Goal: Task Accomplishment & Management: Complete application form

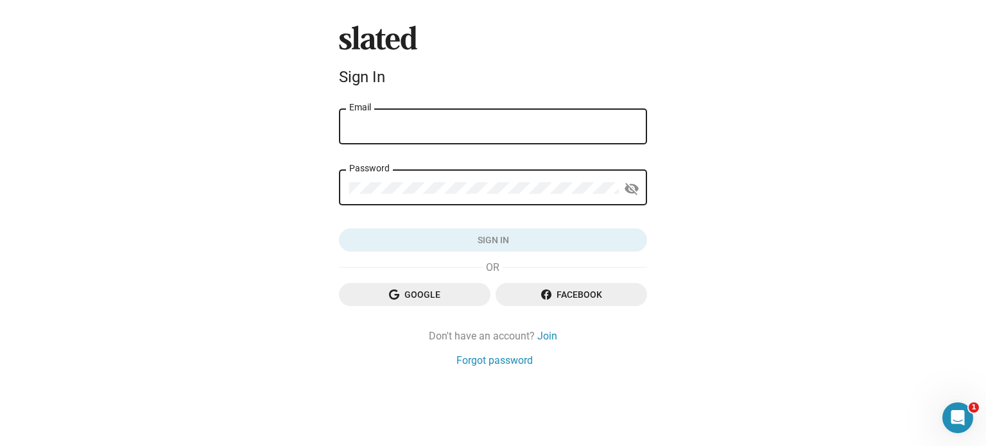
click at [399, 119] on div "Email" at bounding box center [492, 126] width 287 height 38
type input "[EMAIL_ADDRESS][DOMAIN_NAME]"
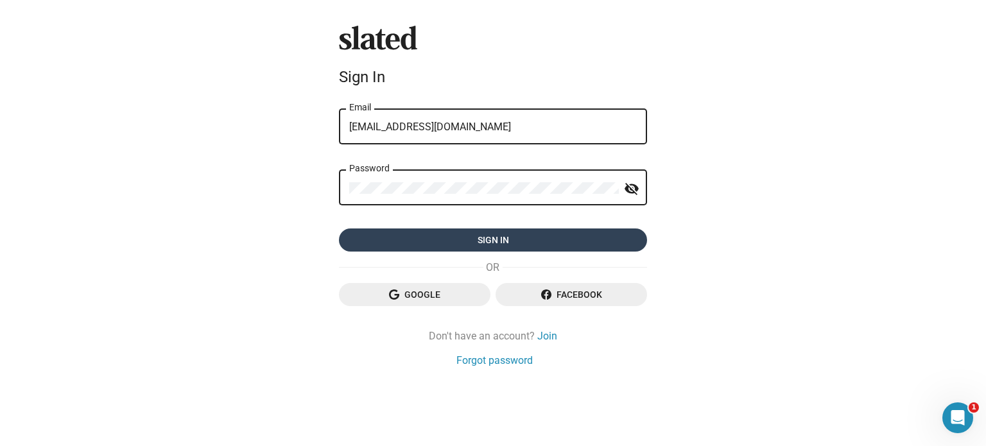
click at [484, 239] on span "Sign in" at bounding box center [492, 239] width 287 height 23
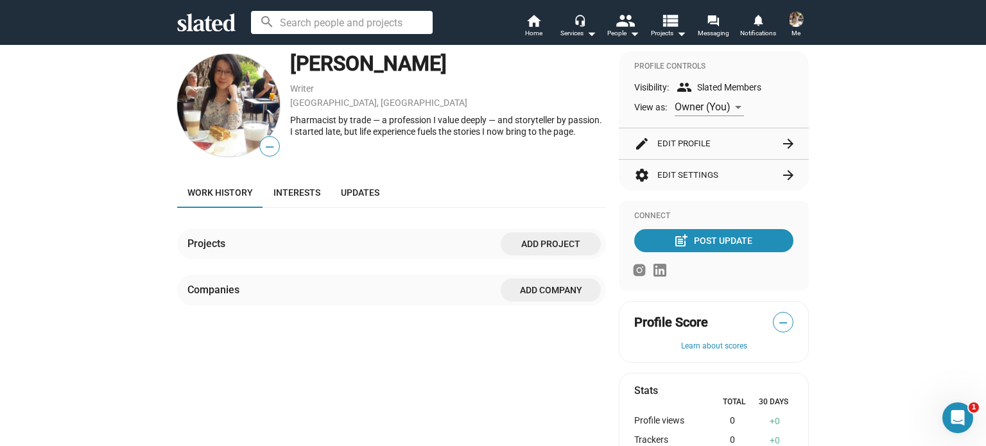
scroll to position [128, 0]
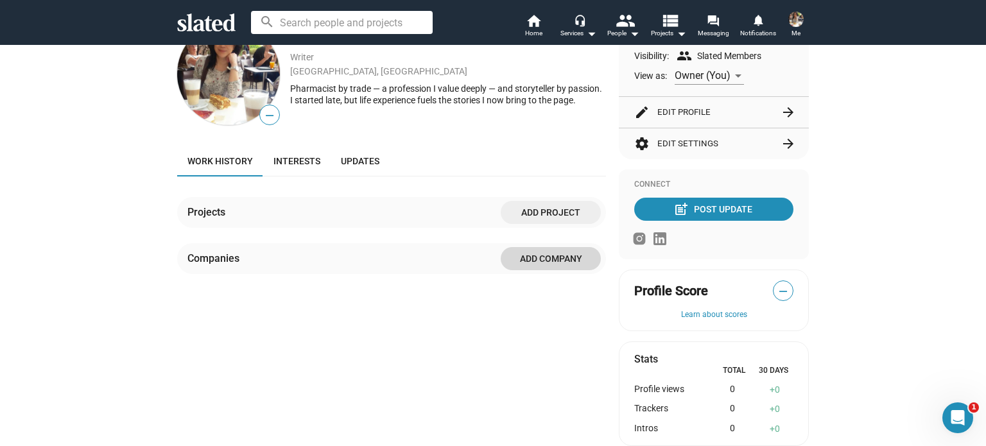
click at [536, 264] on span "Add Company" at bounding box center [551, 258] width 80 height 23
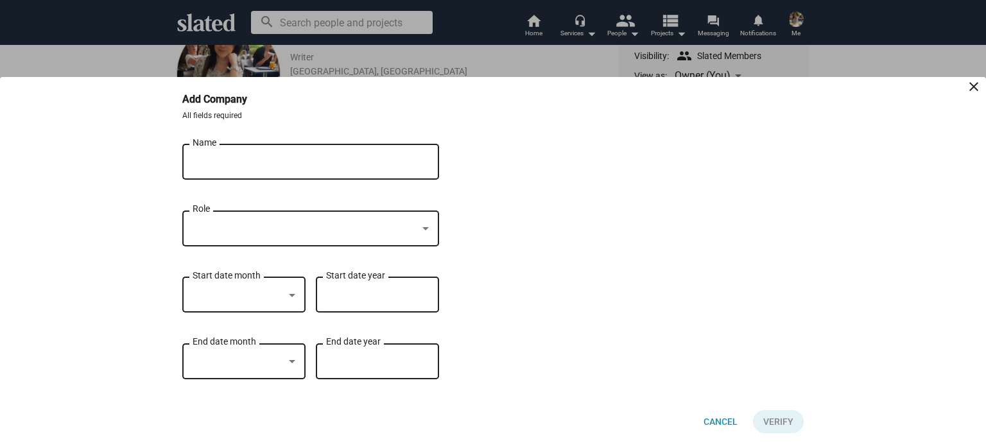
click at [225, 159] on input "Name" at bounding box center [301, 163] width 218 height 12
click at [416, 225] on div at bounding box center [304, 228] width 225 height 13
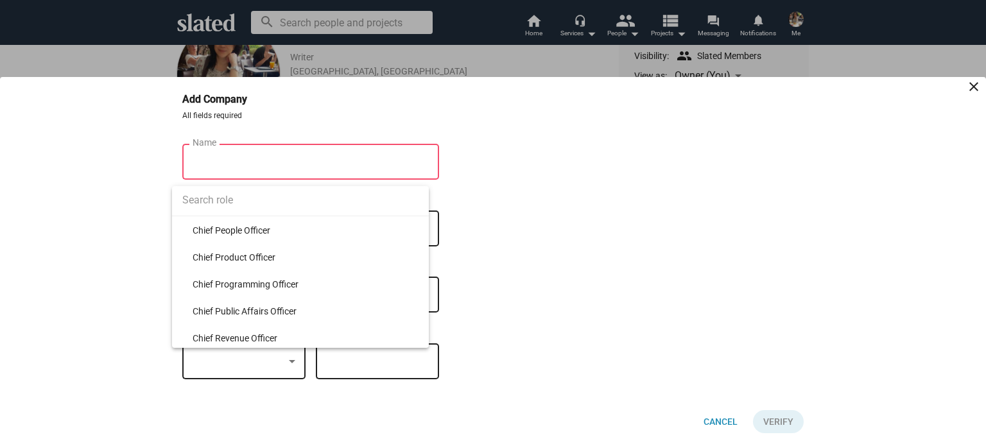
scroll to position [1347, 0]
click at [585, 223] on div at bounding box center [493, 223] width 986 height 446
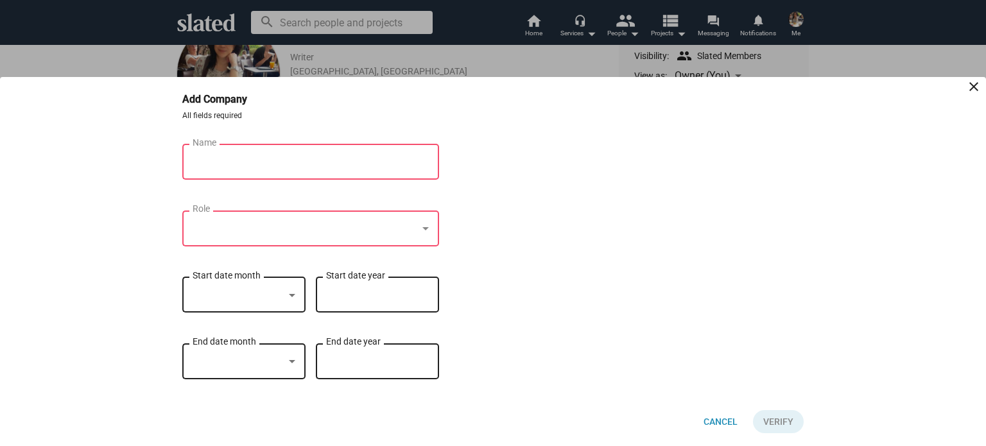
click at [225, 225] on div at bounding box center [304, 228] width 225 height 13
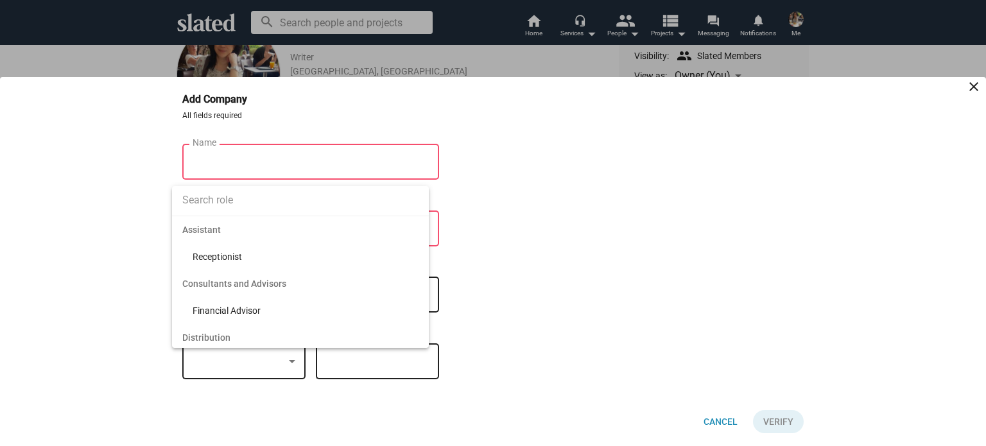
click at [258, 146] on div at bounding box center [493, 223] width 986 height 446
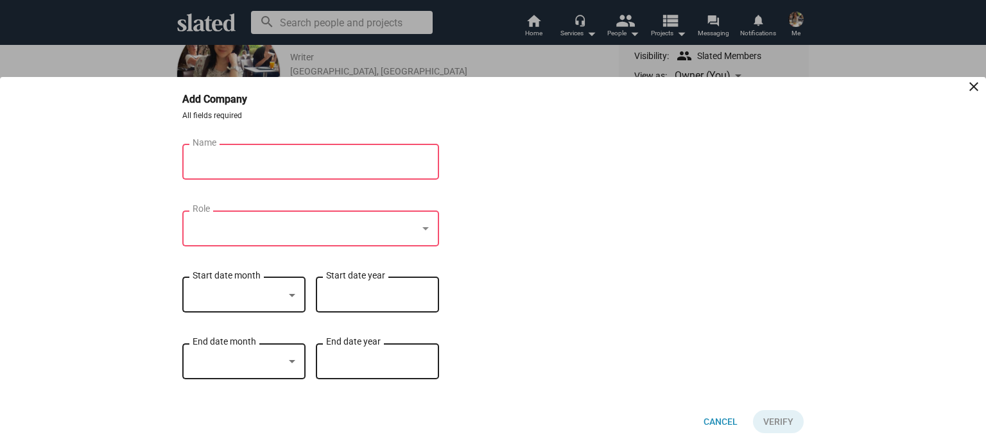
click at [269, 157] on input "Name" at bounding box center [301, 163] width 218 height 12
type input "B"
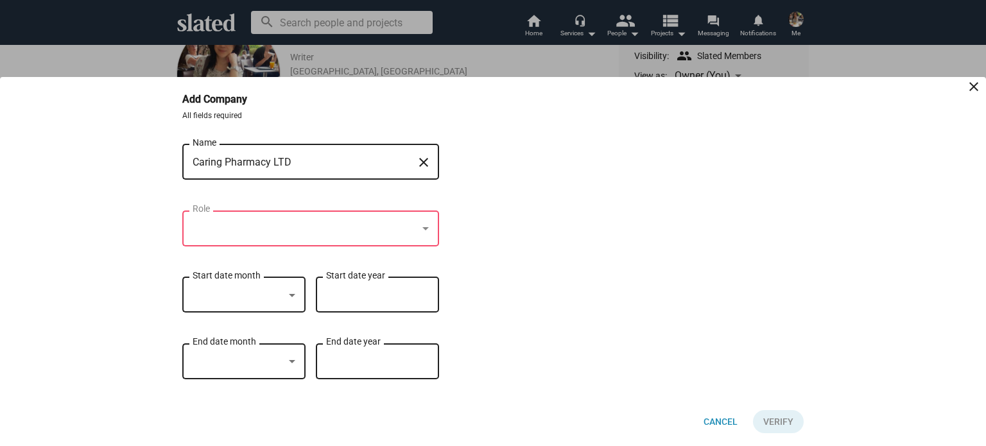
type input "Caring Pharmacy LTD"
click at [254, 225] on div at bounding box center [304, 228] width 225 height 13
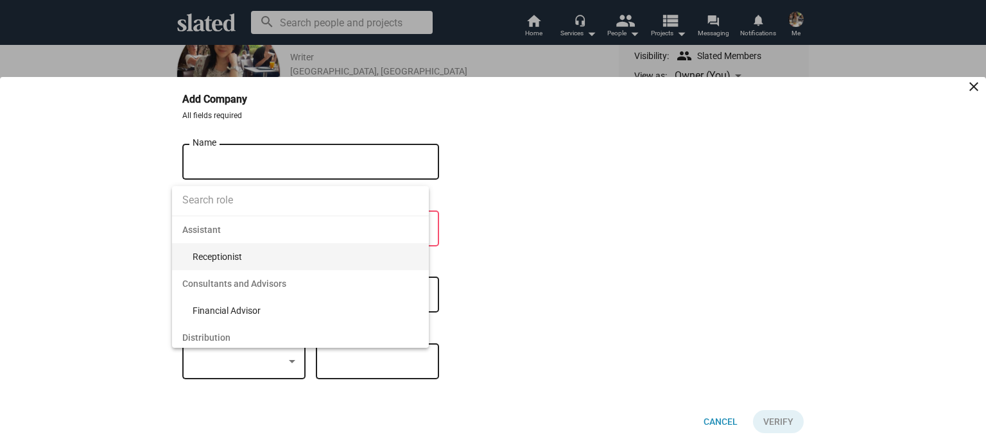
click at [248, 193] on input at bounding box center [300, 200] width 257 height 32
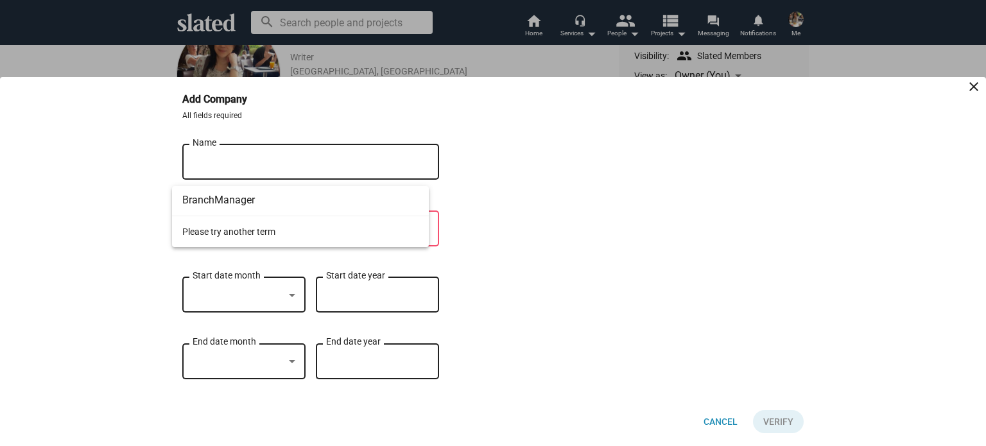
click at [214, 200] on input "BranchManager" at bounding box center [300, 200] width 257 height 32
click at [261, 201] on input "BranchManager" at bounding box center [300, 200] width 257 height 32
type input "B"
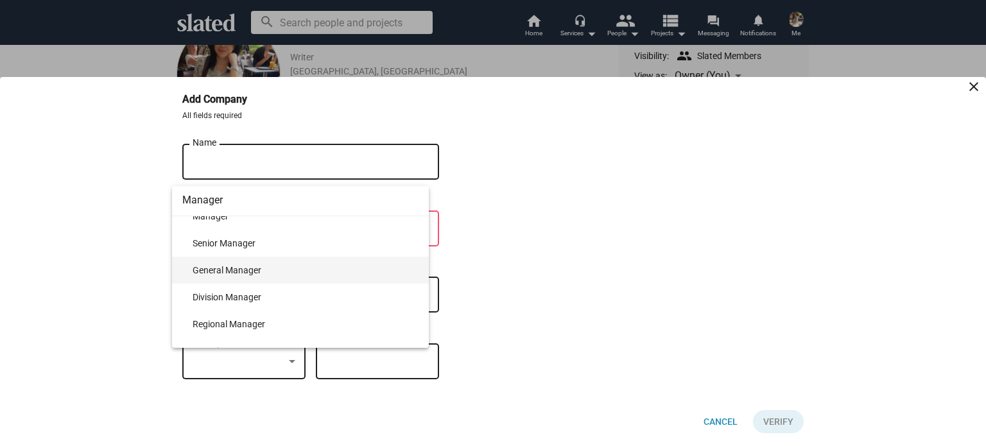
scroll to position [0, 0]
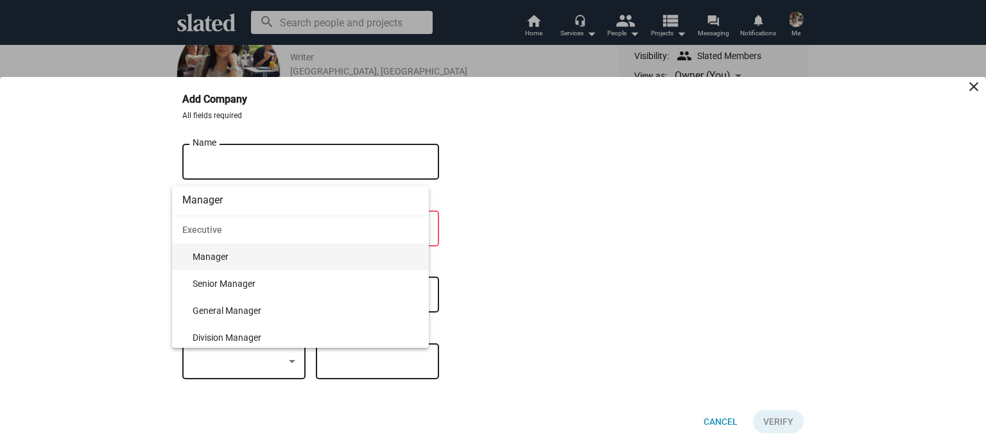
type input "Manager"
click at [246, 261] on span "Manager" at bounding box center [305, 256] width 226 height 27
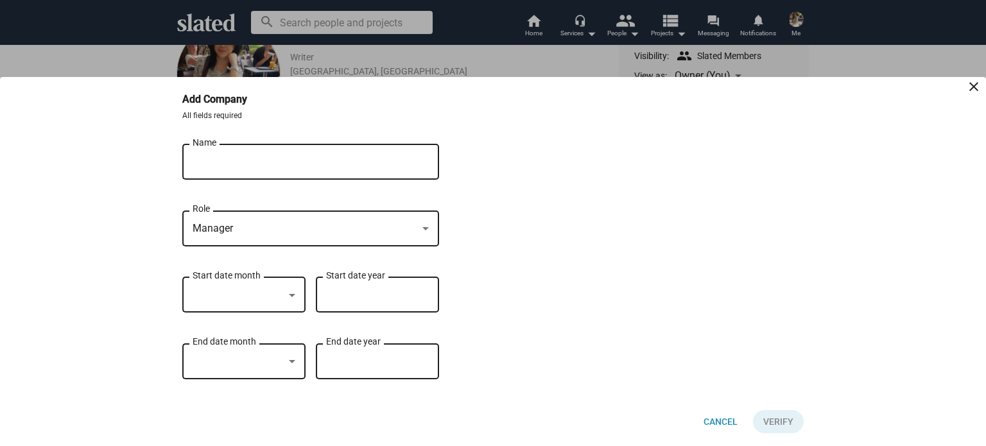
click at [230, 294] on div at bounding box center [237, 295] width 91 height 13
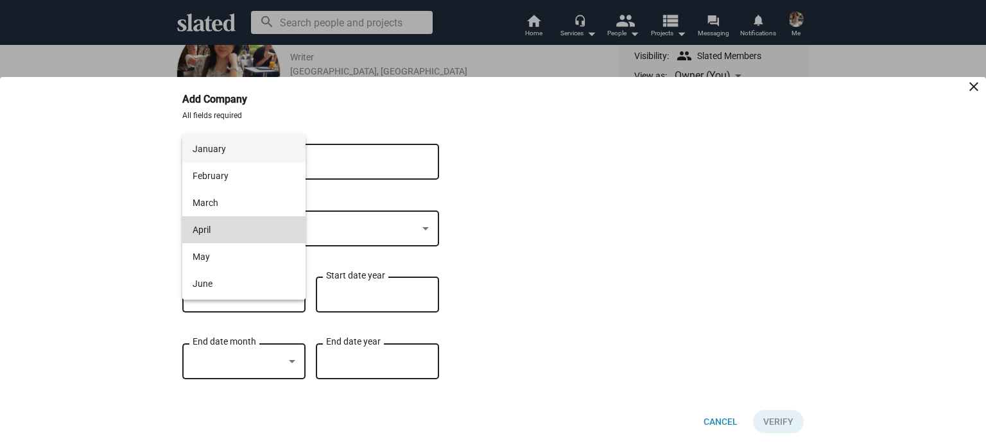
click at [246, 236] on span "April" at bounding box center [243, 229] width 103 height 27
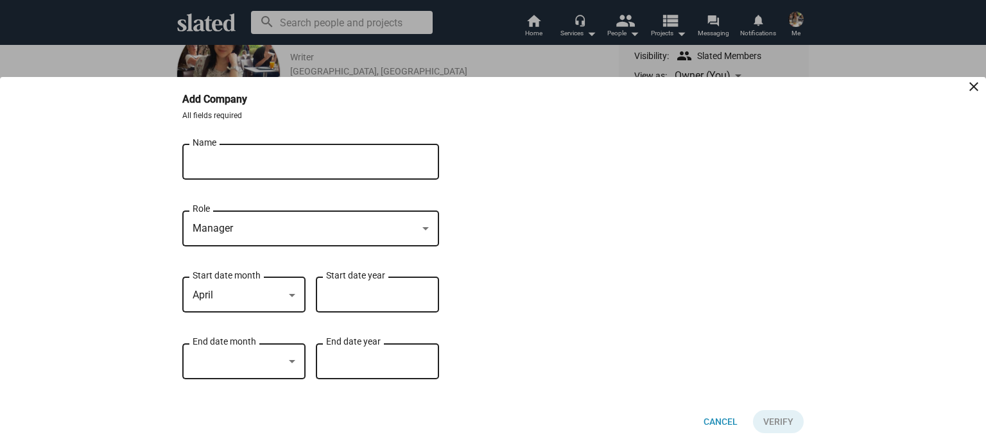
click at [346, 289] on input "Start date year" at bounding box center [377, 295] width 103 height 12
type input "2010"
click at [259, 363] on div at bounding box center [237, 361] width 91 height 13
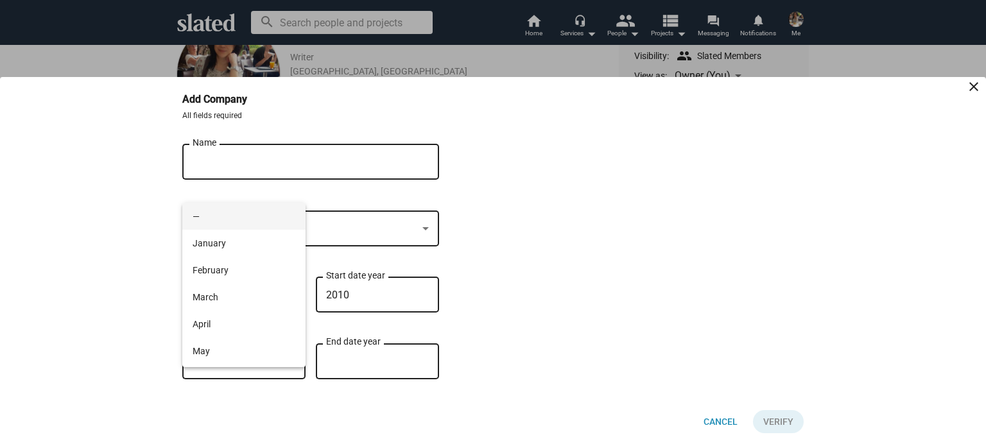
click at [626, 257] on div at bounding box center [493, 223] width 986 height 446
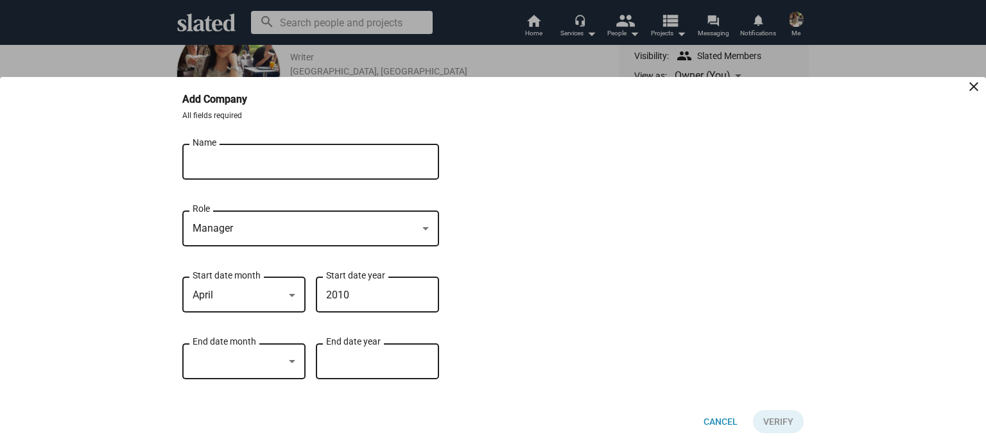
click at [243, 151] on div "Caring Pharmacy LTD Name" at bounding box center [301, 161] width 218 height 38
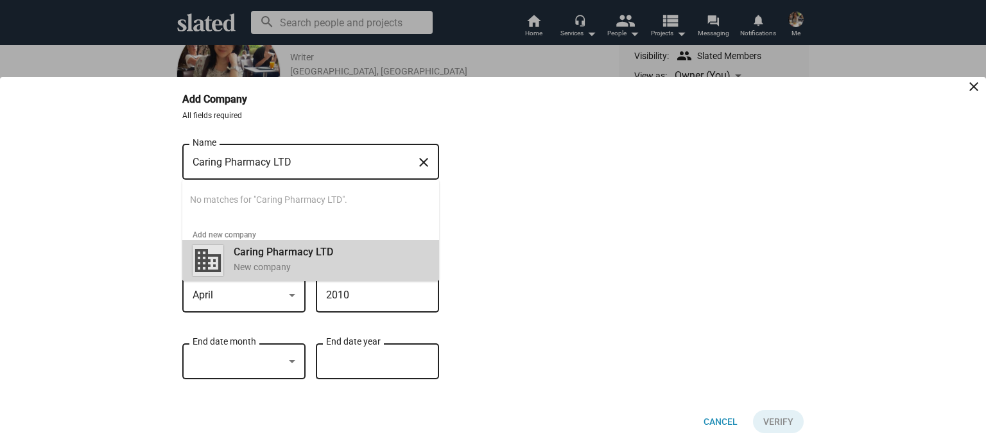
click at [292, 255] on div "Caring Pharmacy LTD New company" at bounding box center [327, 259] width 203 height 33
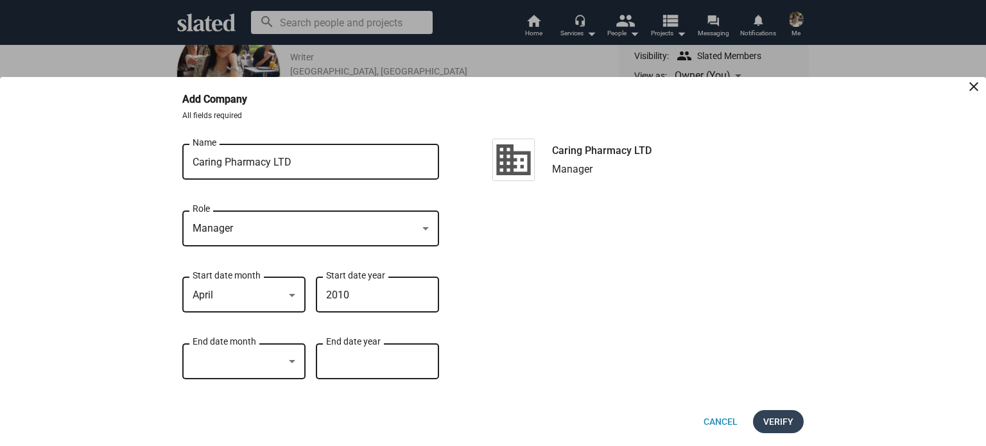
click at [776, 420] on span "Verify" at bounding box center [778, 421] width 30 height 23
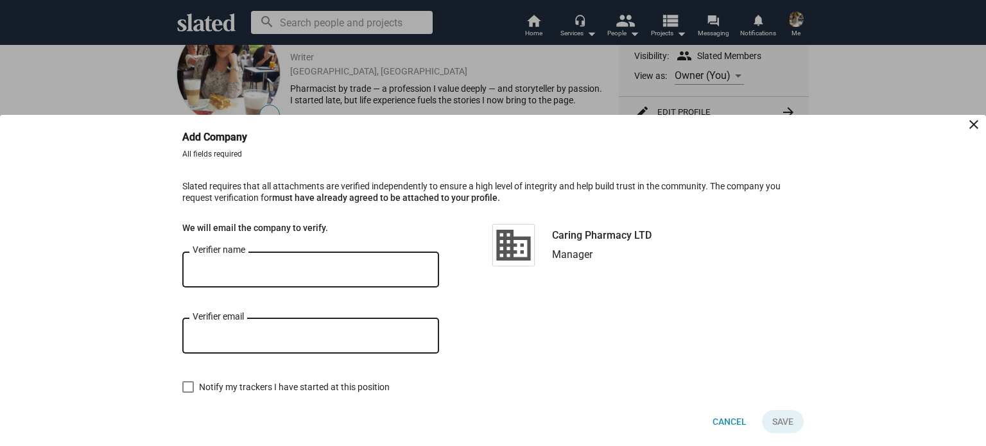
click at [235, 268] on input "Verifier name" at bounding box center [310, 270] width 236 height 12
click at [231, 340] on input "Verifier email" at bounding box center [310, 336] width 236 height 12
click at [223, 273] on input "Verifier name" at bounding box center [310, 270] width 236 height 12
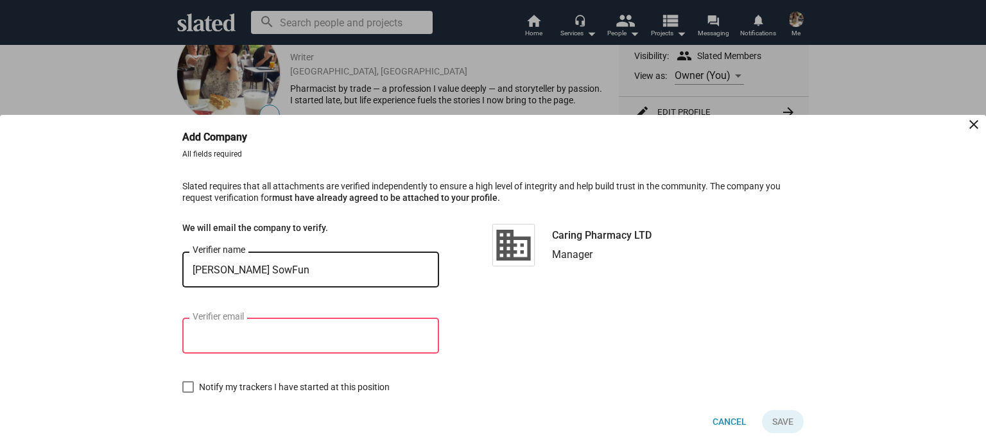
click at [242, 269] on input "Leong SowFun" at bounding box center [310, 270] width 236 height 12
type input "Leong Sow Fun"
click at [224, 332] on input "Verifier email" at bounding box center [310, 336] width 236 height 12
type input "sfleong"
click at [225, 270] on input "Leong Sow Fun" at bounding box center [310, 270] width 236 height 12
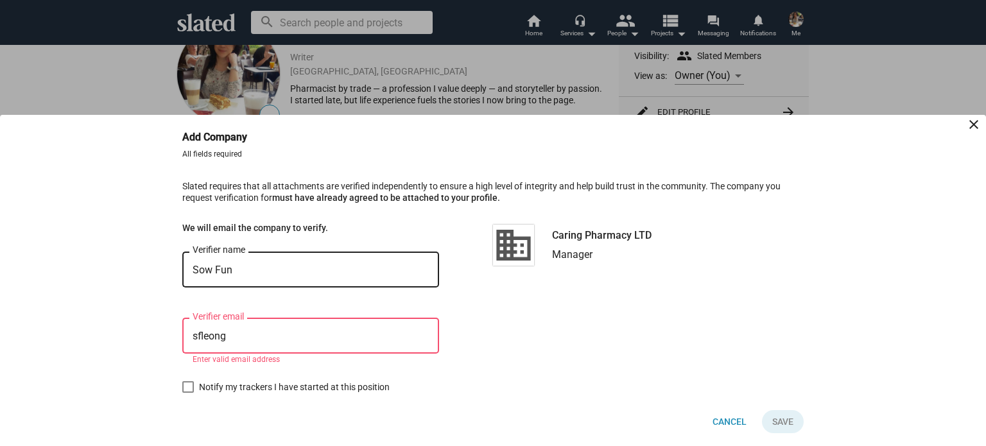
click at [267, 268] on input "Sow Fun" at bounding box center [310, 270] width 236 height 12
type input "Sow Fun Leong"
click at [242, 336] on input "sfleong" at bounding box center [310, 336] width 236 height 12
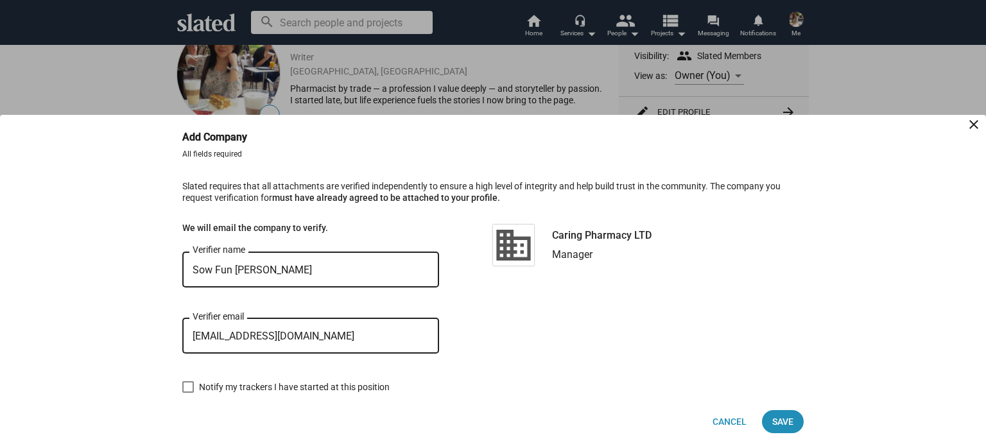
type input "sfleong@caringpharmacy.com.my"
click at [188, 383] on span at bounding box center [188, 387] width 12 height 12
click at [188, 393] on input "Notify my trackers I have started at this position" at bounding box center [187, 393] width 1 height 1
click at [189, 388] on span at bounding box center [188, 387] width 12 height 12
click at [188, 393] on input "Notify my trackers I have started at this position" at bounding box center [187, 393] width 1 height 1
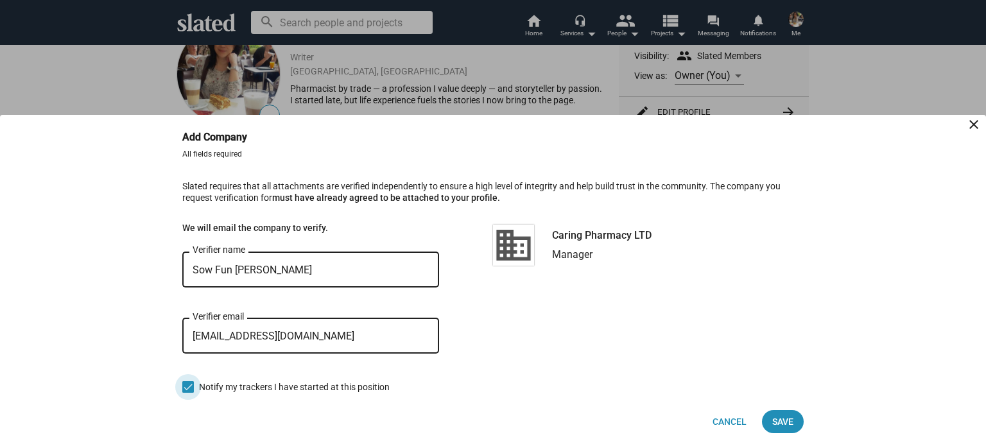
checkbox input "false"
click at [793, 423] on button "Save" at bounding box center [783, 421] width 42 height 23
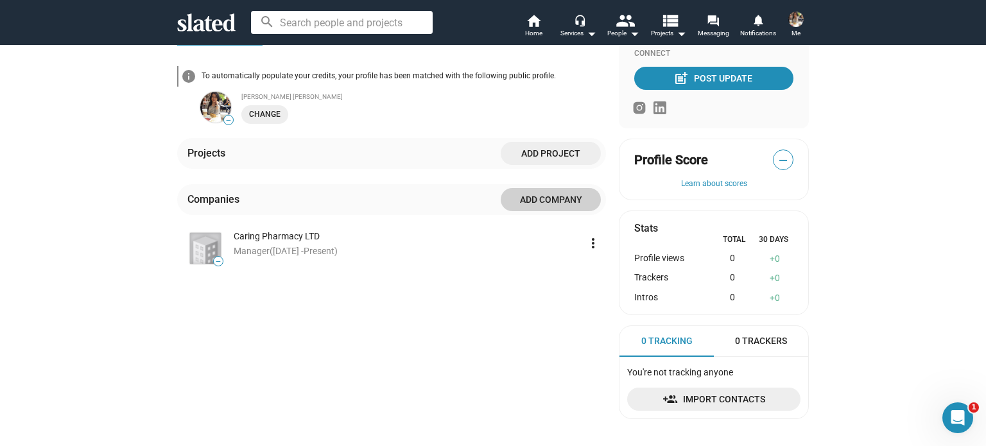
scroll to position [257, 0]
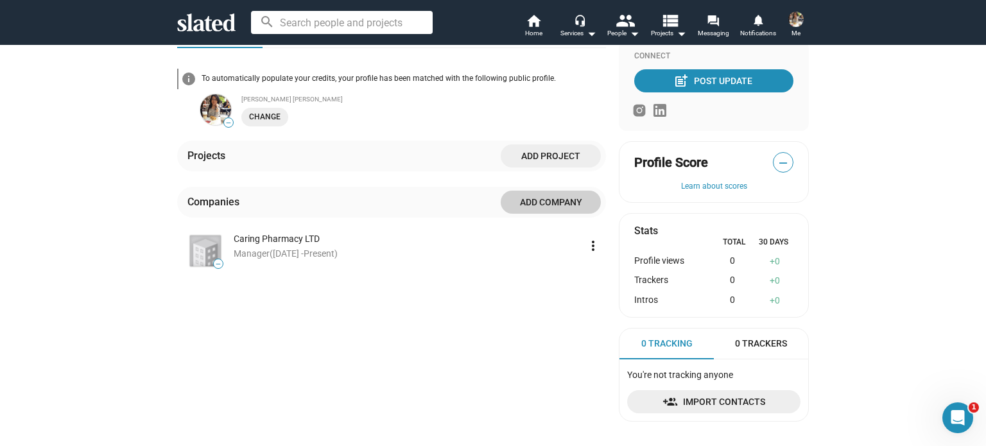
click at [557, 149] on span "Add project" at bounding box center [551, 155] width 80 height 23
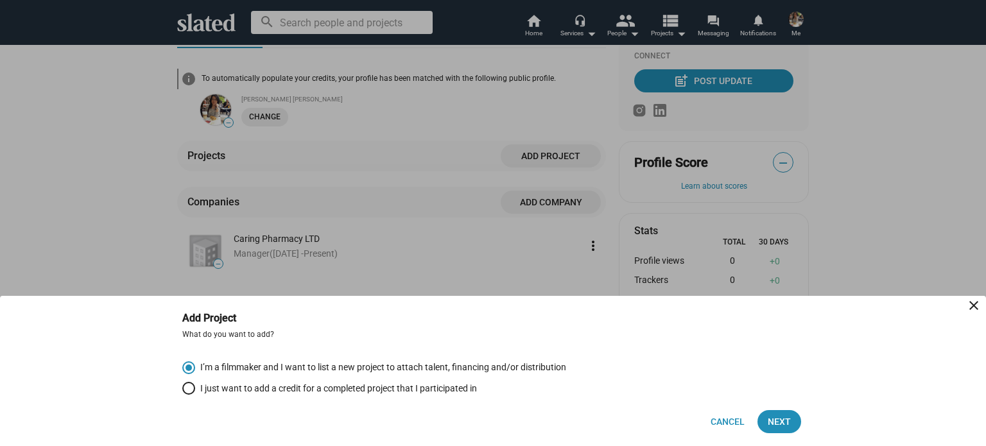
click at [184, 389] on span "Select an option" at bounding box center [188, 388] width 13 height 13
click at [184, 389] on input "I just want to add a credit for a completed project that I participated in" at bounding box center [188, 388] width 13 height 13
radio input "true"
click at [779, 420] on span "Next" at bounding box center [778, 421] width 23 height 23
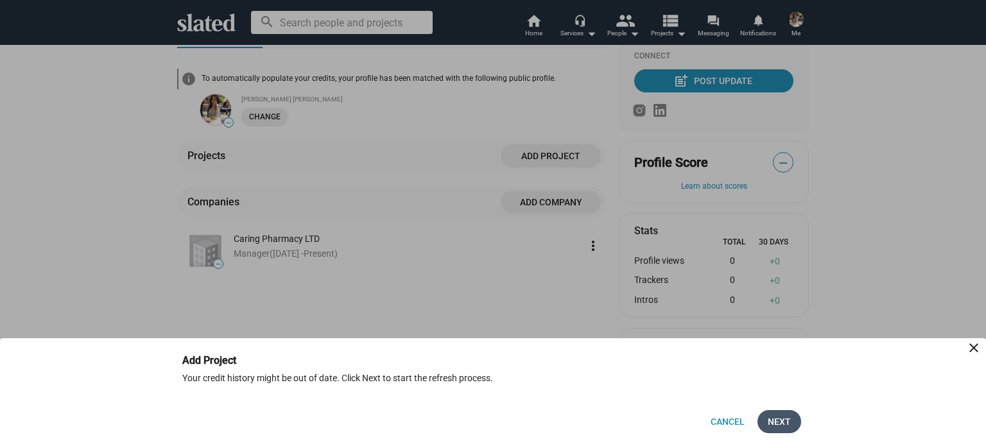
click at [788, 423] on span "Next" at bounding box center [778, 421] width 23 height 23
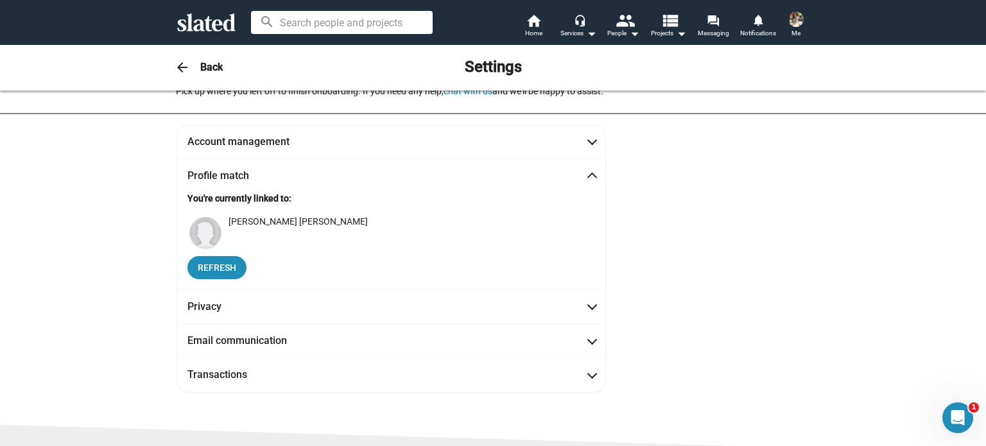
scroll to position [0, 0]
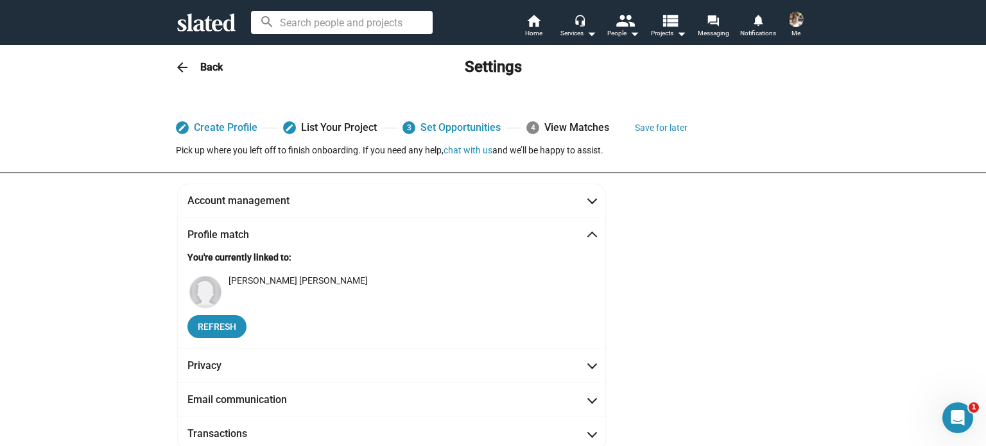
click at [316, 130] on link "edit List Your Project" at bounding box center [330, 127] width 94 height 23
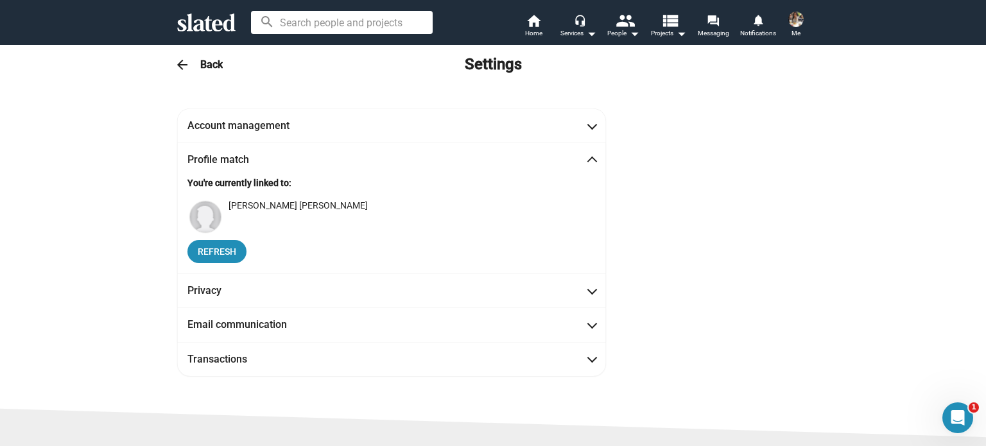
scroll to position [173, 0]
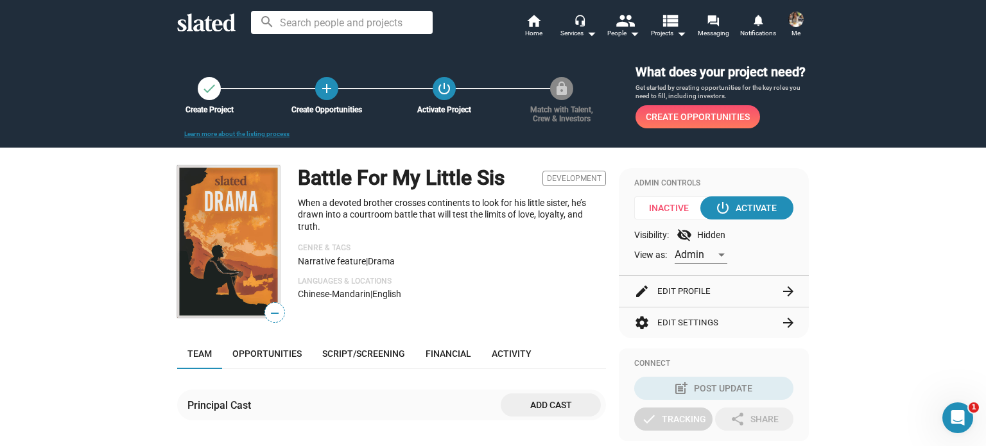
click at [674, 293] on button "edit Edit Profile arrow_forward" at bounding box center [713, 291] width 159 height 31
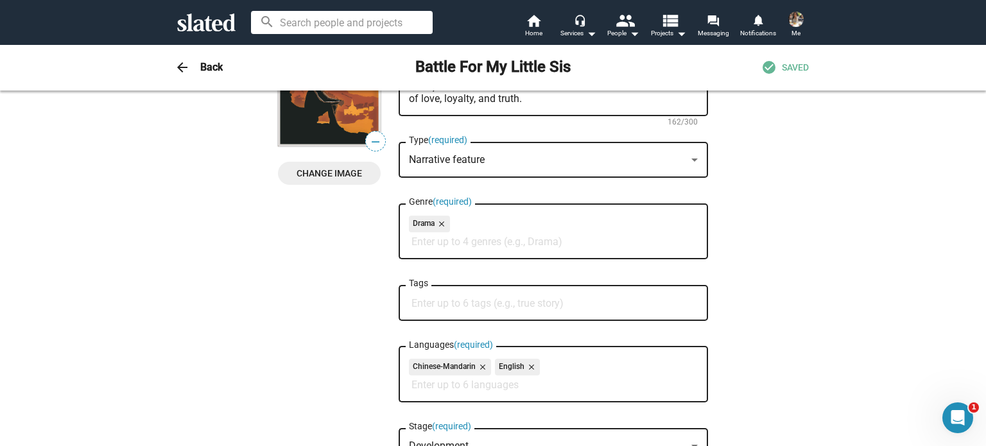
scroll to position [128, 0]
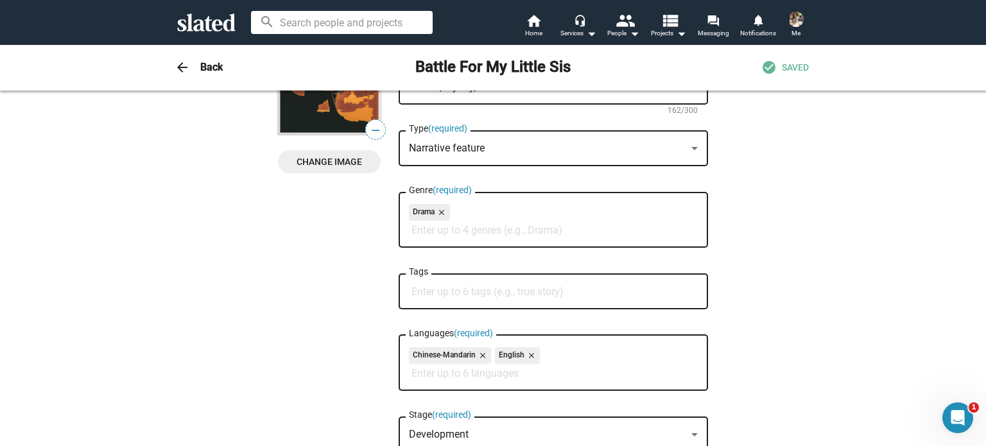
click at [506, 291] on input "Tags" at bounding box center [555, 292] width 289 height 12
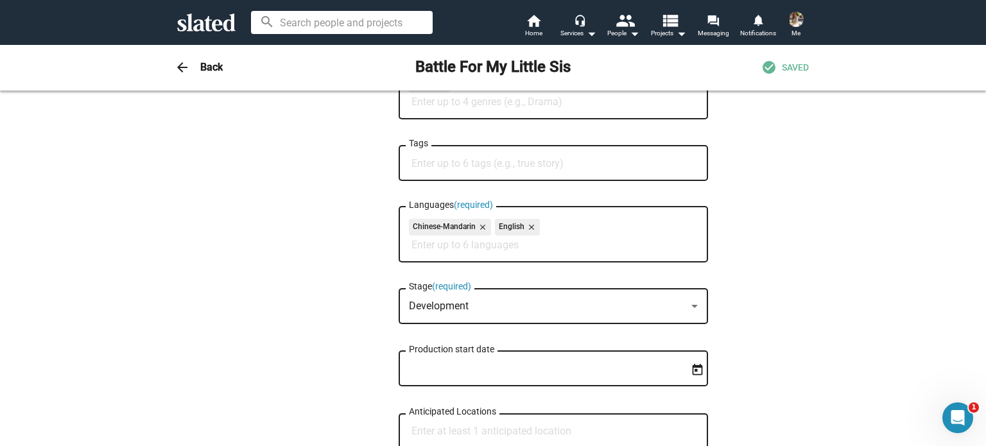
scroll to position [0, 0]
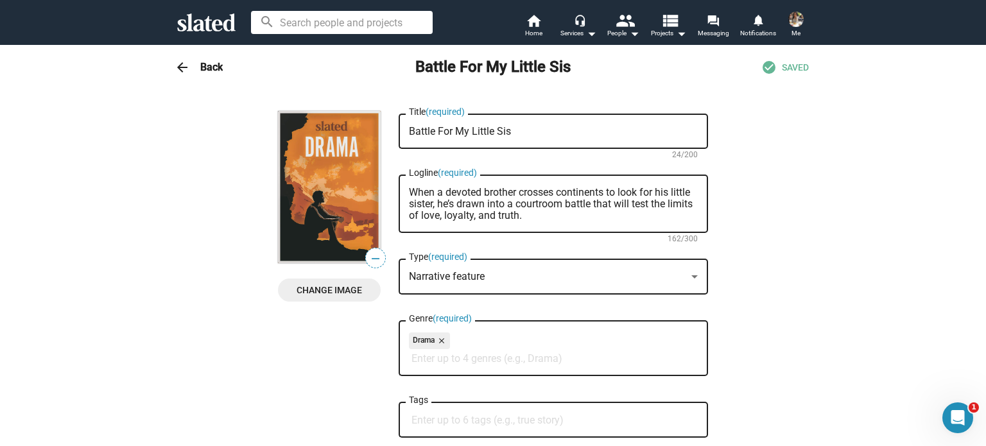
click at [796, 24] on img at bounding box center [795, 19] width 15 height 15
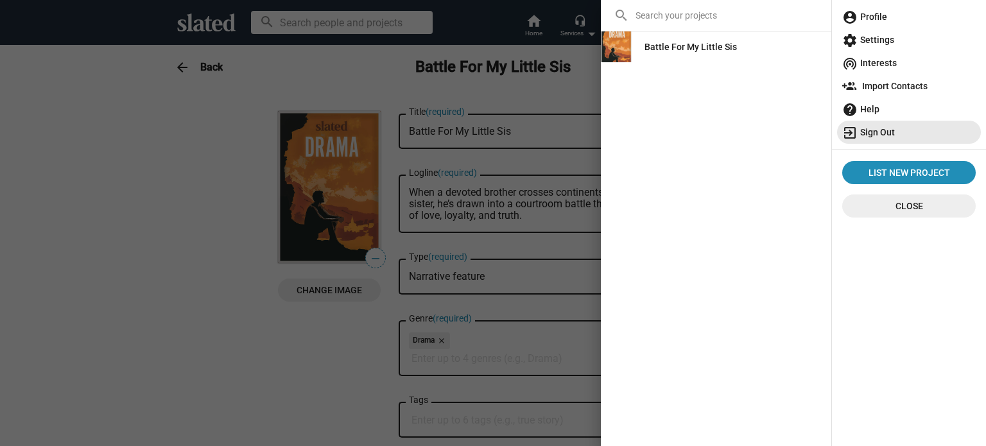
click at [888, 135] on span "exit_to_app Sign Out" at bounding box center [908, 132] width 133 height 23
